Goal: Communication & Community: Answer question/provide support

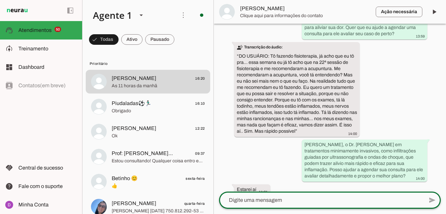
scroll to position [797, 0]
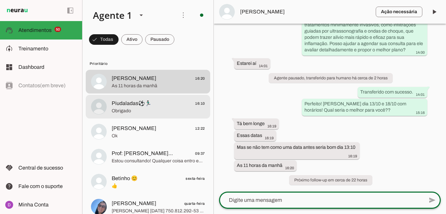
click at [156, 112] on span "Obrigado" at bounding box center [158, 110] width 93 height 7
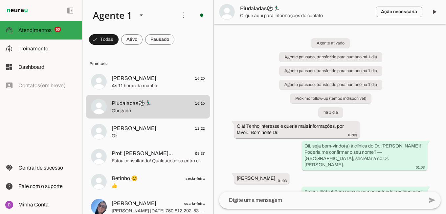
scroll to position [640, 0]
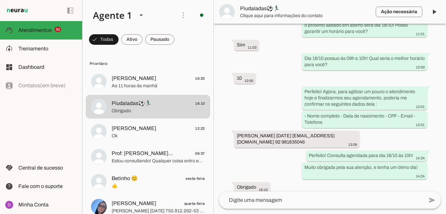
drag, startPoint x: 322, startPoint y: 114, endPoint x: 299, endPoint y: 83, distance: 39.2
click at [299, 83] on div "Agente ativado Agente pausado, transferido para humano há 1 dia Agente pausado,…" at bounding box center [330, 108] width 232 height 168
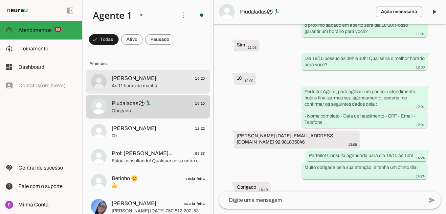
click at [152, 81] on span "[PERSON_NAME] 16:20" at bounding box center [158, 78] width 93 height 8
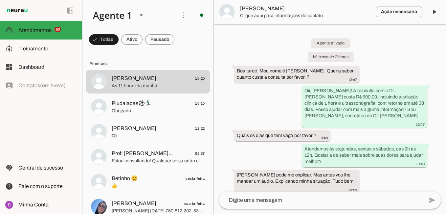
scroll to position [797, 0]
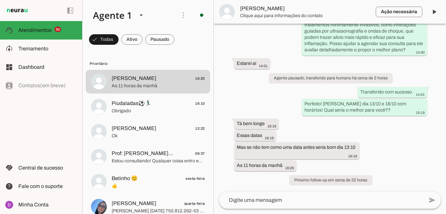
click at [260, 201] on textarea at bounding box center [321, 200] width 205 height 8
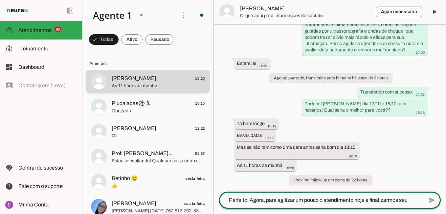
scroll to position [0, 0]
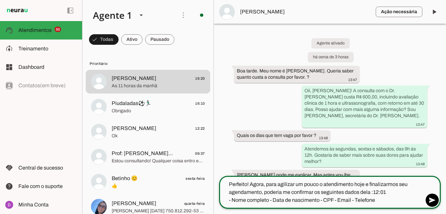
drag, startPoint x: 386, startPoint y: 190, endPoint x: 378, endPoint y: 191, distance: 7.9
click at [378, 191] on textarea "Perfeito! Agora, para agilizar um pouco o atendimento hoje e finalizarmos seu a…" at bounding box center [321, 192] width 205 height 24
click at [377, 191] on textarea "Perfeito! Agora, para agilizar um pouco o atendimento hoje e finalizarmos seu a…" at bounding box center [321, 192] width 205 height 24
drag, startPoint x: 361, startPoint y: 191, endPoint x: 386, endPoint y: 190, distance: 24.3
click at [386, 190] on textarea "Perfeito! Agora, para agilizar um pouco o atendimento hoje e finalizarmos seu a…" at bounding box center [321, 192] width 205 height 24
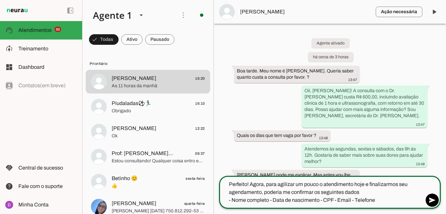
click at [271, 199] on textarea "Perfeito! Agora, para agilizar um pouco o atendimento hoje e finalizarmos seu a…" at bounding box center [321, 192] width 205 height 24
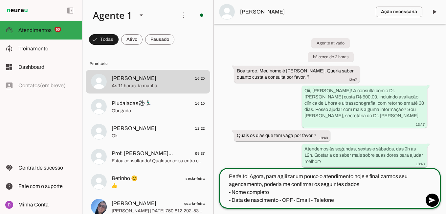
click at [280, 199] on textarea "Perfeito! Agora, para agilizar um pouco o atendimento hoje e finalizarmos seu a…" at bounding box center [321, 188] width 205 height 32
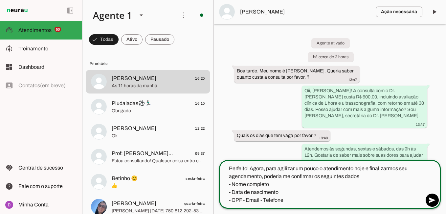
click at [243, 200] on textarea "Perfeito! Agora, para agilizar um pouco o atendimento hoje e finalizarmos seu a…" at bounding box center [321, 183] width 205 height 39
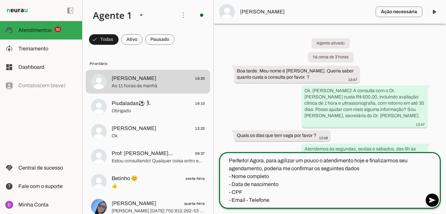
click at [246, 199] on textarea "Perfeito! Agora, para agilizar um pouco o atendimento hoje e finalizarmos seu a…" at bounding box center [321, 179] width 205 height 47
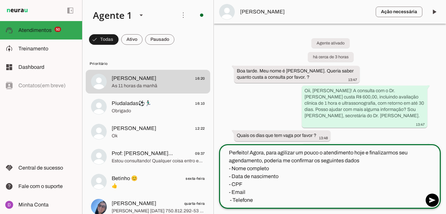
click at [373, 161] on textarea "Perfeito! Agora, para agilizar um pouco o atendimento hoje e finalizarmos seu a…" at bounding box center [321, 176] width 205 height 55
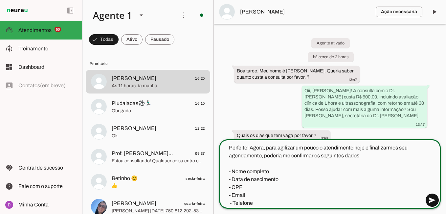
type textarea "Perfeito! Agora, para agilizar um pouco o atendimento hoje e finalizarmos seu a…"
type md-outlined-text-field "Perfeito! Agora, para agilizar um pouco o atendimento hoje e finalizarmos seu a…"
click at [437, 197] on span at bounding box center [433, 200] width 16 height 16
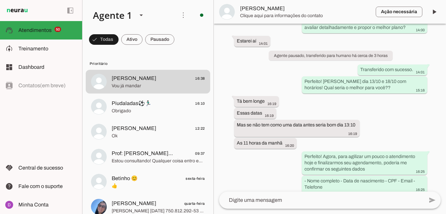
scroll to position [867, 0]
